Goal: Information Seeking & Learning: Learn about a topic

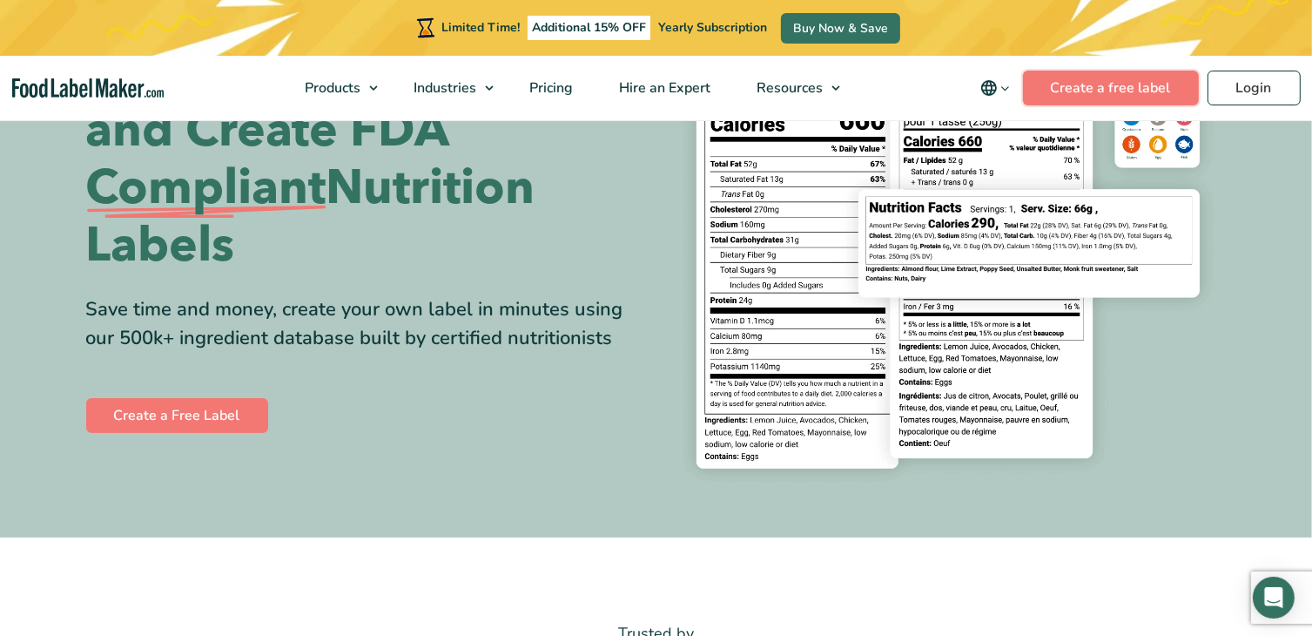
click at [1115, 84] on link "Create a free label" at bounding box center [1111, 88] width 176 height 35
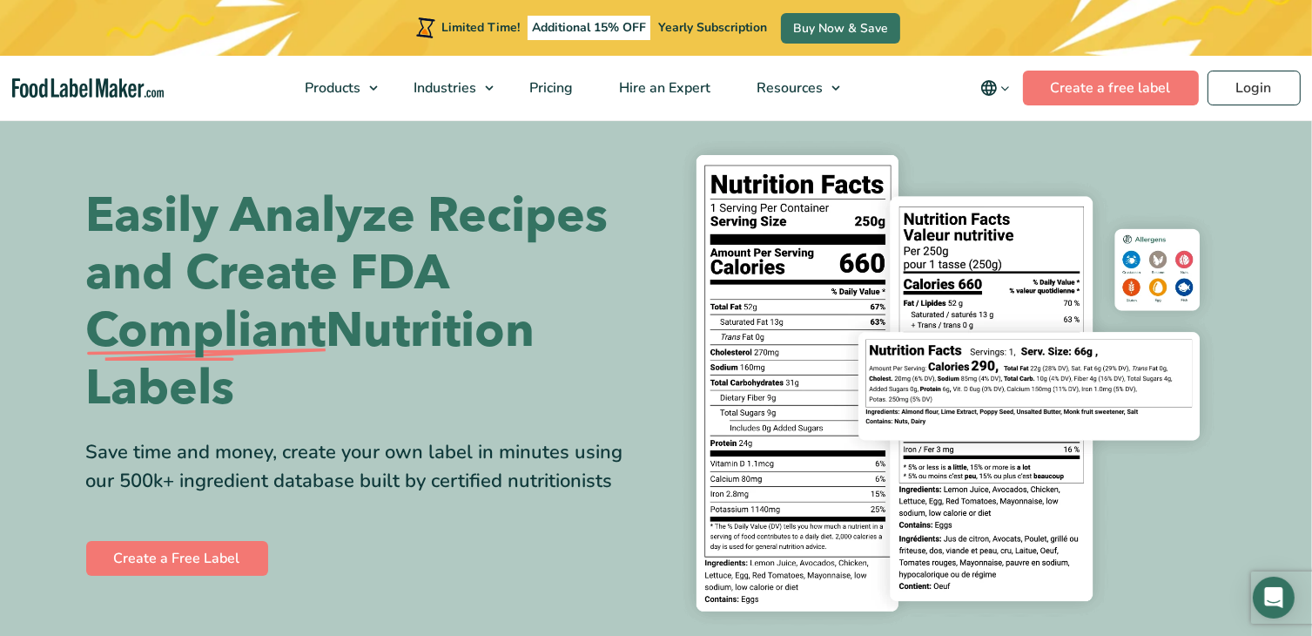
scroll to position [87, 0]
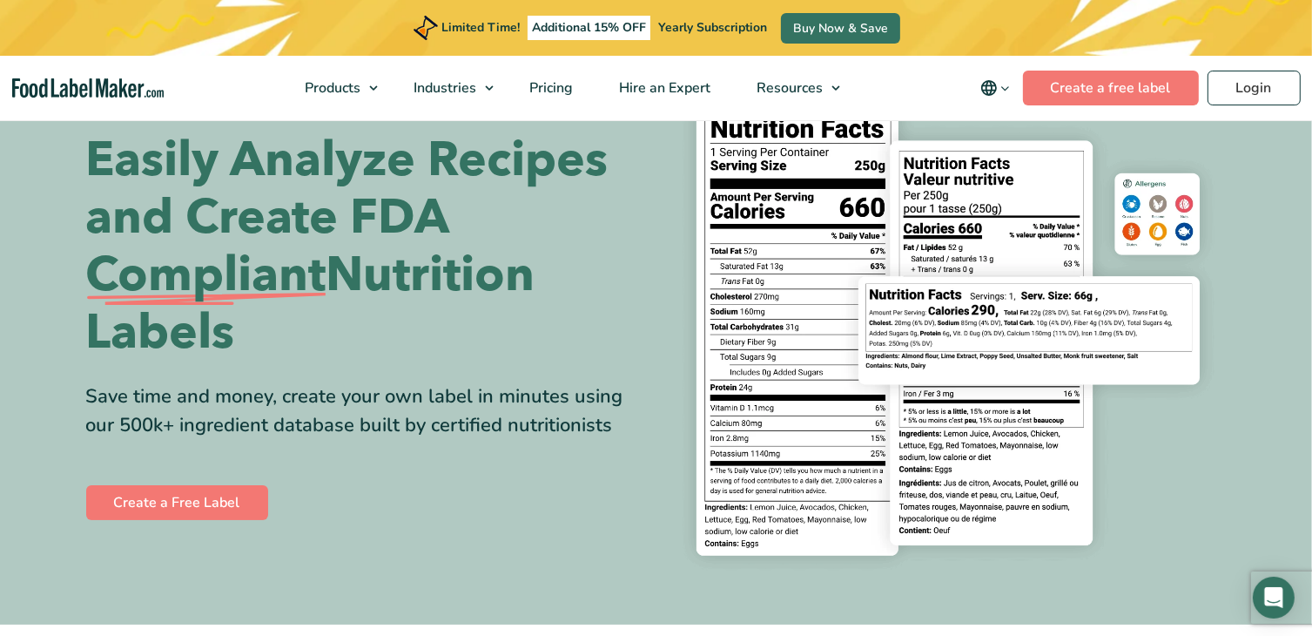
click at [354, 170] on span "Supplements Formulation & Labelling" at bounding box center [401, 172] width 165 height 38
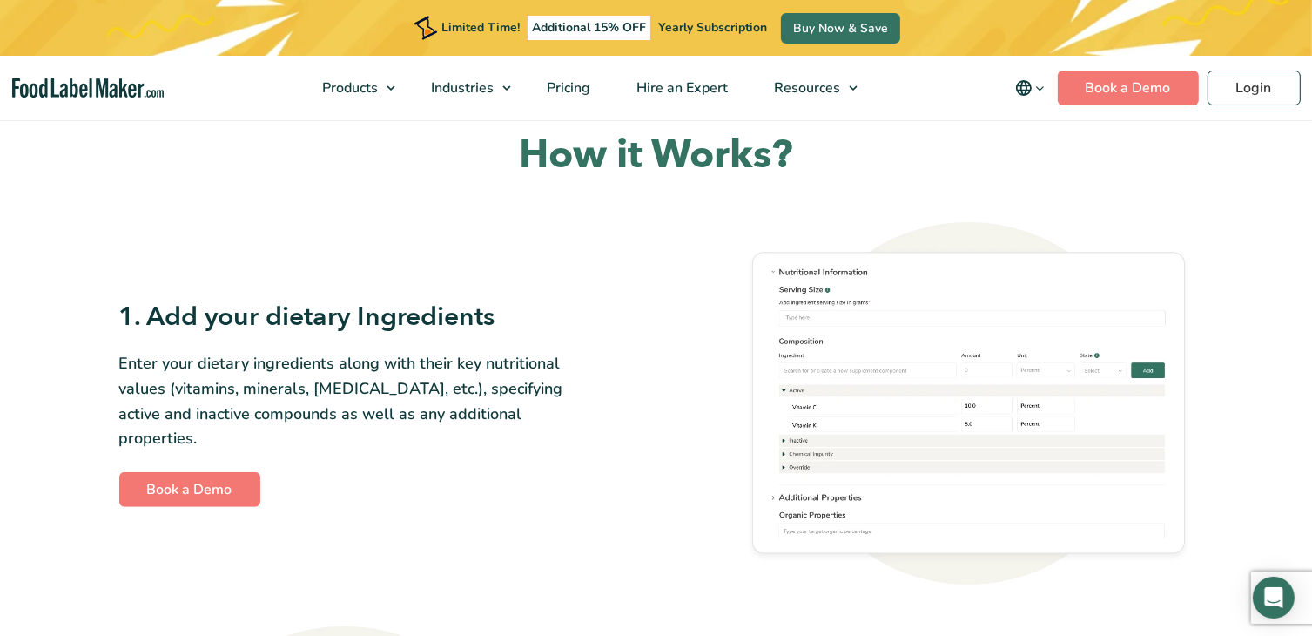
scroll to position [784, 0]
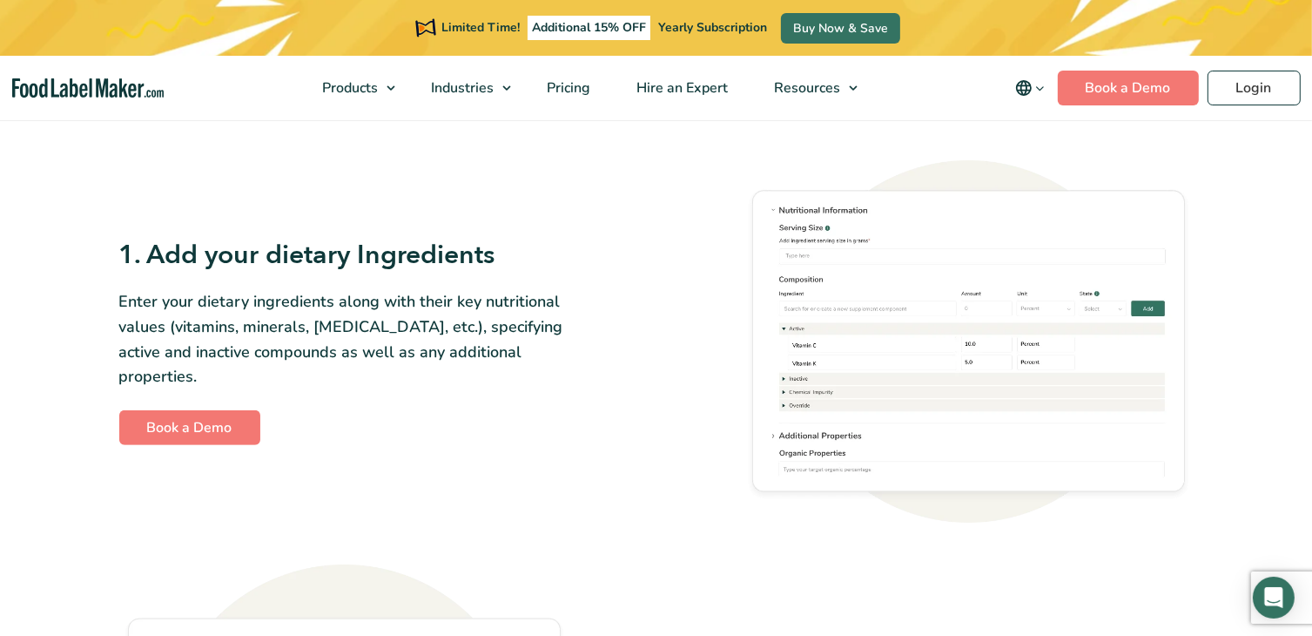
click at [387, 130] on span "Food Nutrition Labelling" at bounding box center [413, 129] width 155 height 19
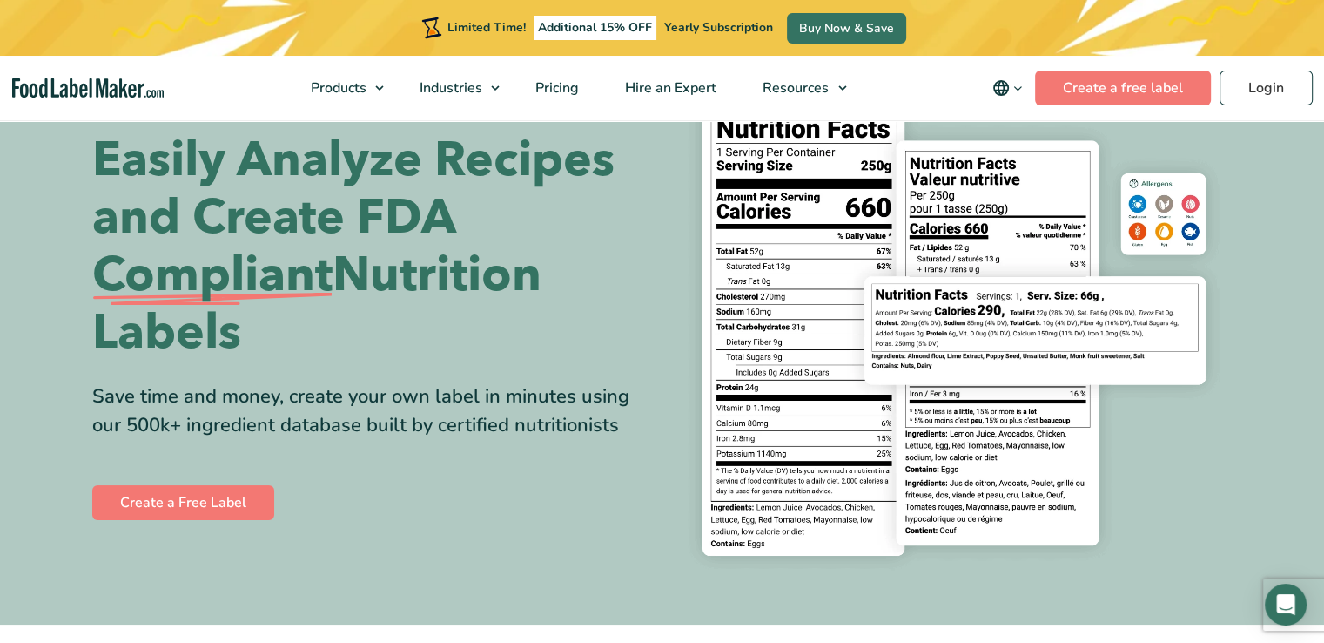
click at [829, 307] on img at bounding box center [954, 327] width 557 height 510
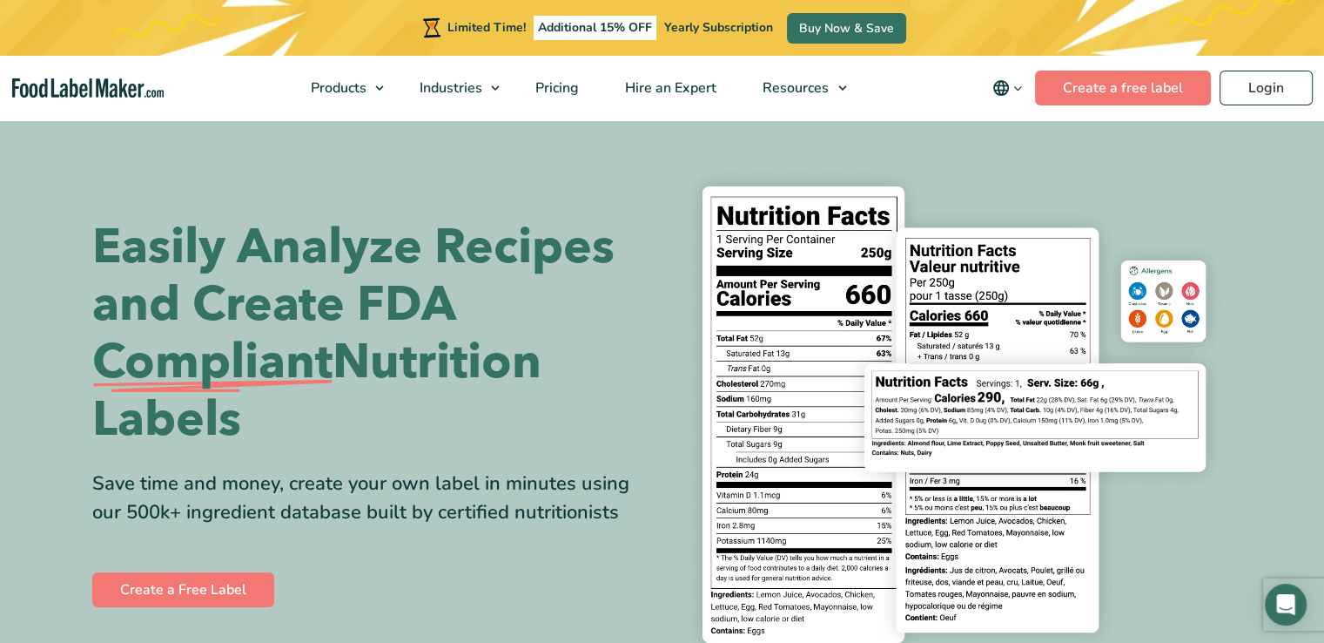
click at [401, 172] on link "Supplements Formulation & Labelling" at bounding box center [412, 172] width 226 height 52
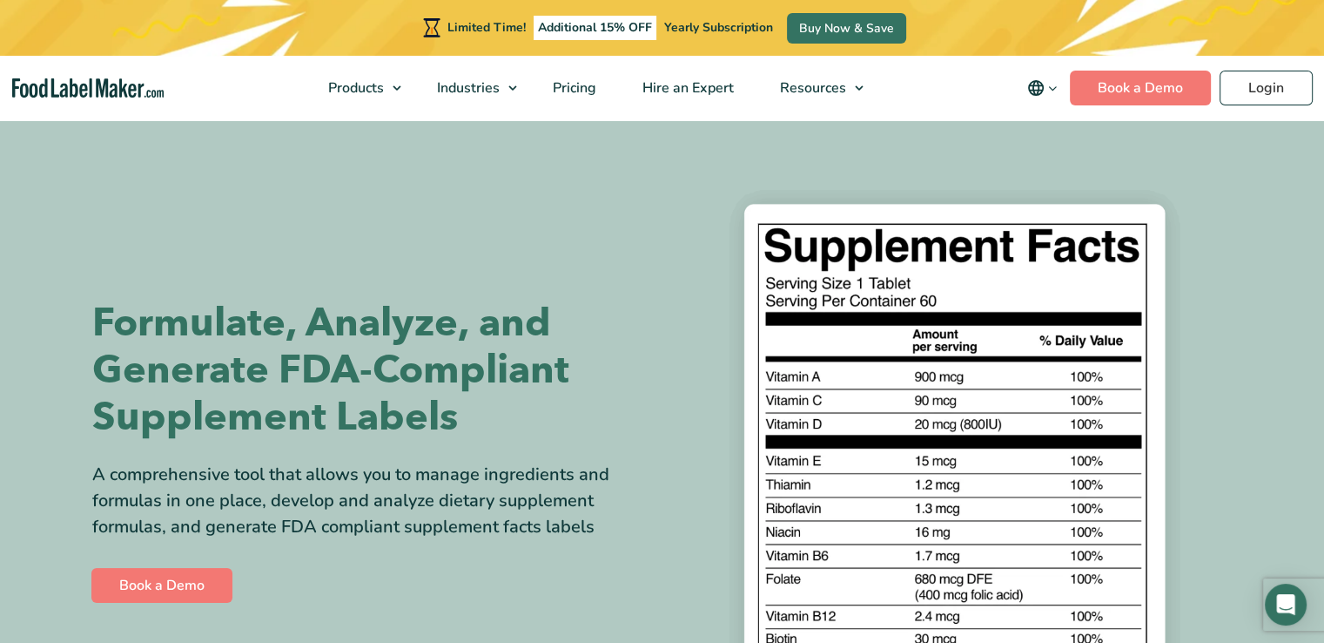
click at [399, 129] on span "Food Nutrition Labelling" at bounding box center [419, 129] width 155 height 19
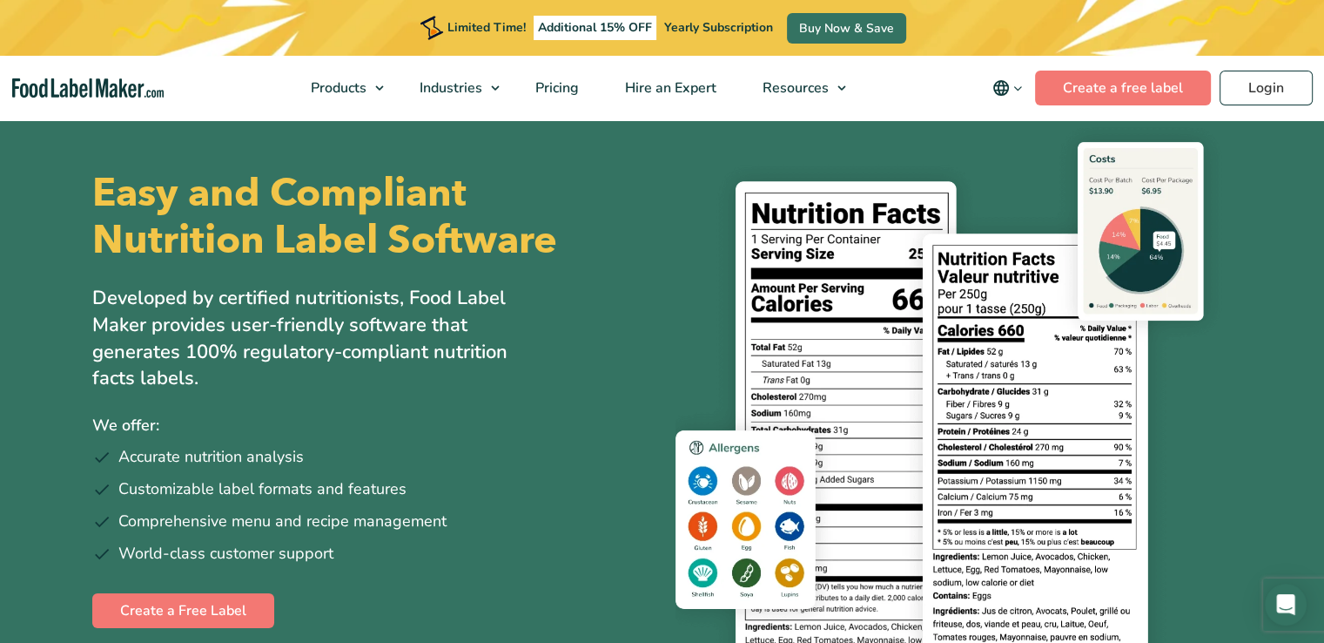
scroll to position [87, 0]
